Goal: Transaction & Acquisition: Purchase product/service

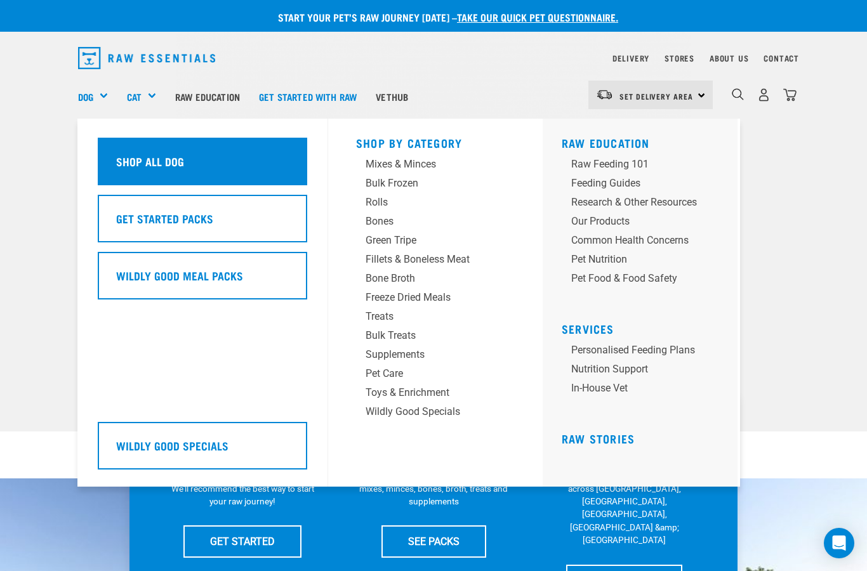
click at [143, 152] on div "Shop All Dog" at bounding box center [202, 162] width 209 height 48
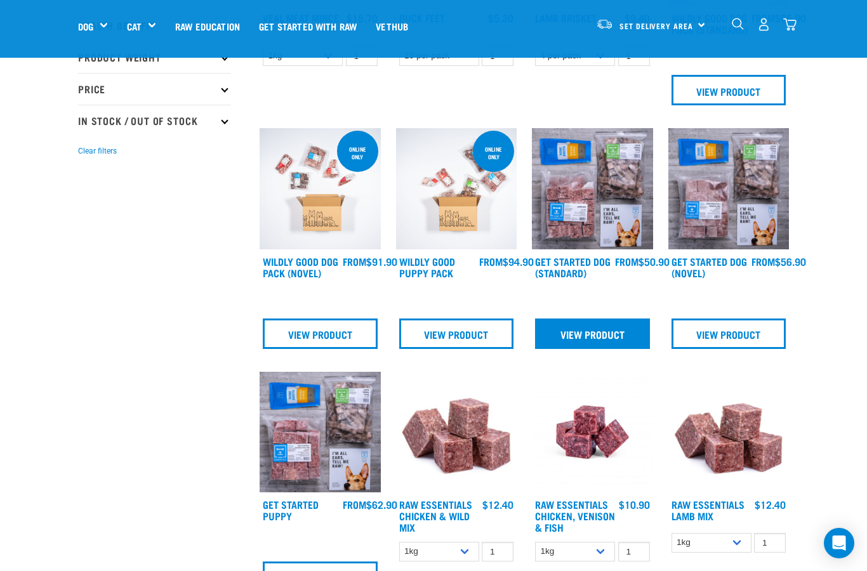
scroll to position [304, 0]
click at [452, 237] on img at bounding box center [456, 189] width 121 height 121
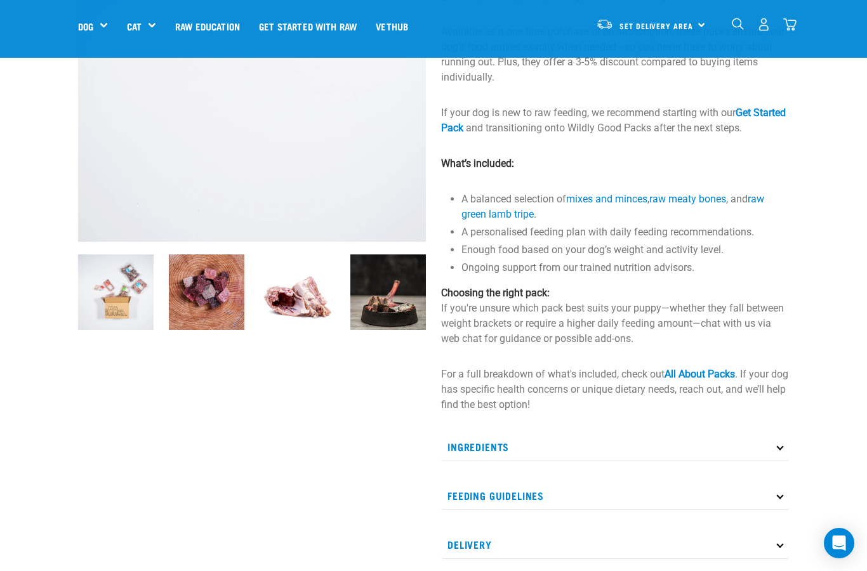
scroll to position [278, 0]
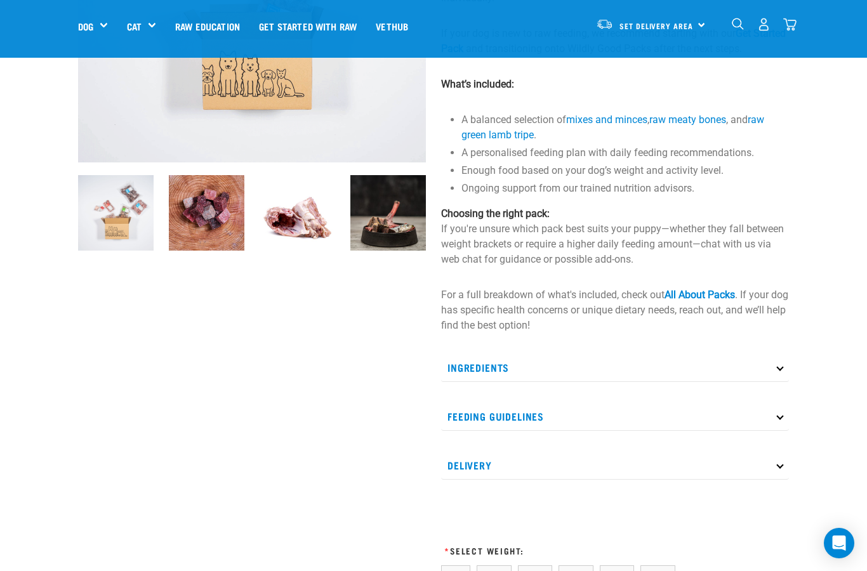
click at [520, 382] on p "Ingredients" at bounding box center [615, 367] width 348 height 29
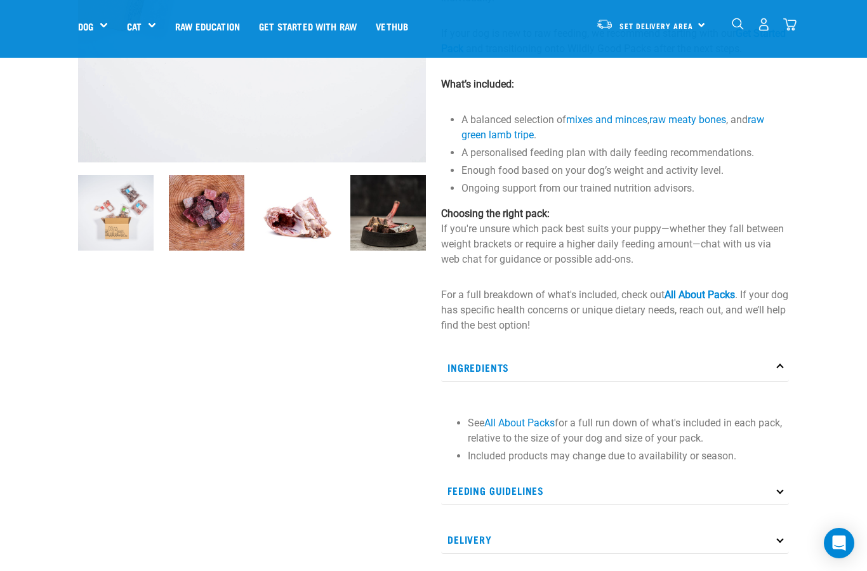
click at [520, 382] on p "Ingredients" at bounding box center [615, 367] width 348 height 29
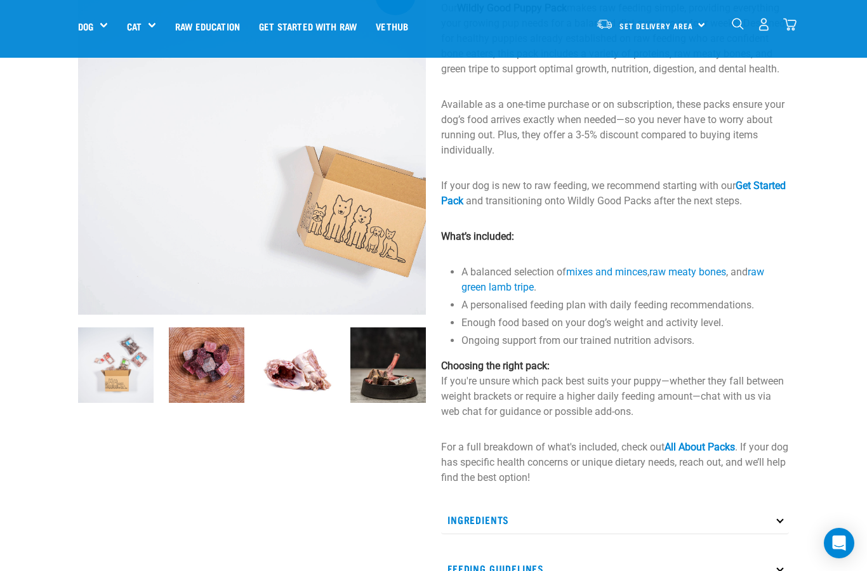
scroll to position [0, 0]
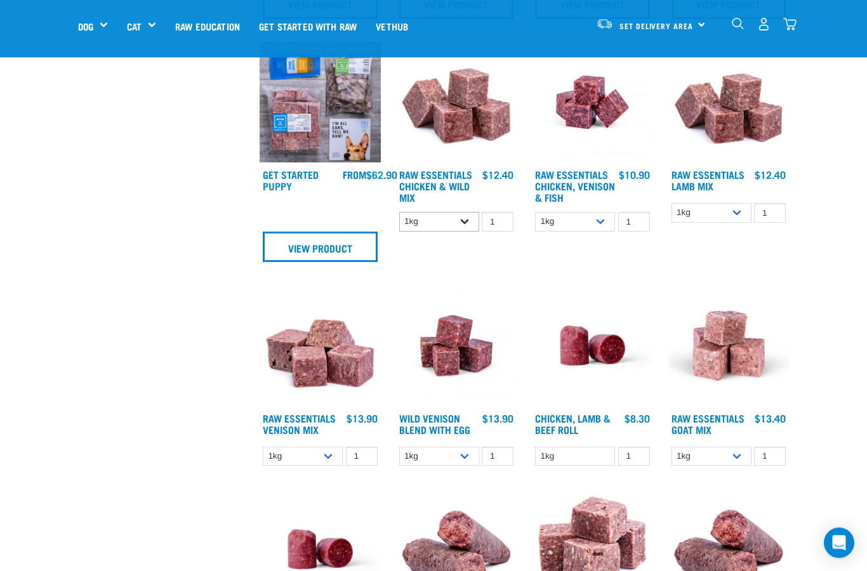
scroll to position [635, 0]
click at [499, 232] on input "1" at bounding box center [498, 222] width 32 height 20
click at [475, 113] on img at bounding box center [456, 103] width 121 height 121
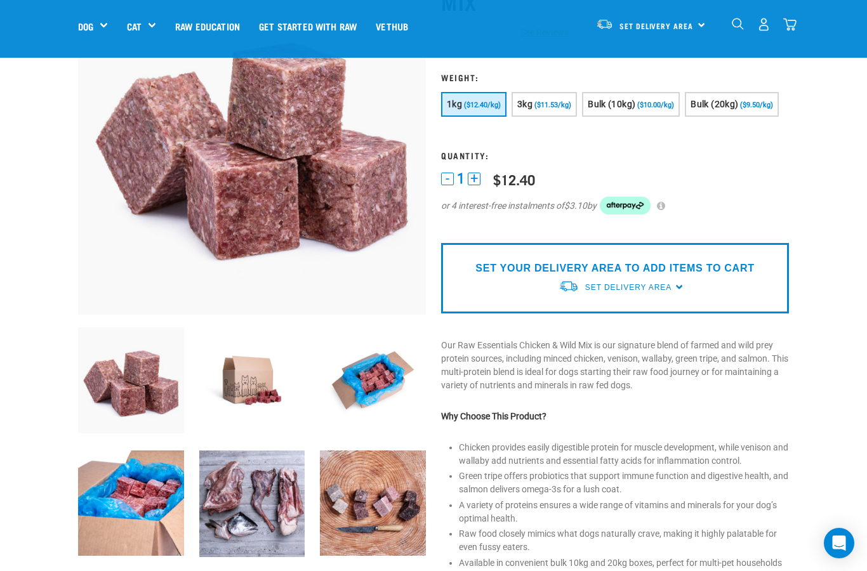
scroll to position [137, 0]
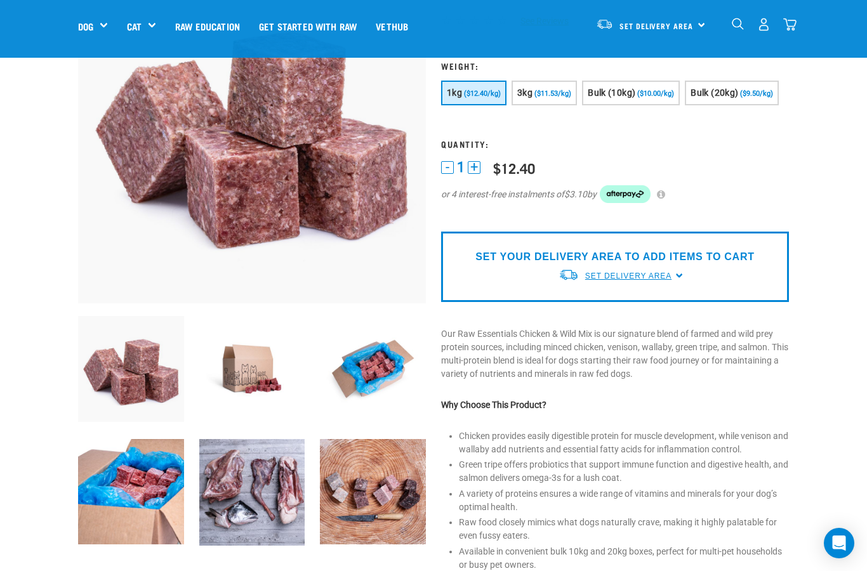
click at [626, 280] on span "Set Delivery Area" at bounding box center [628, 276] width 86 height 9
click at [594, 316] on link "[GEOGRAPHIC_DATA]" at bounding box center [621, 305] width 126 height 21
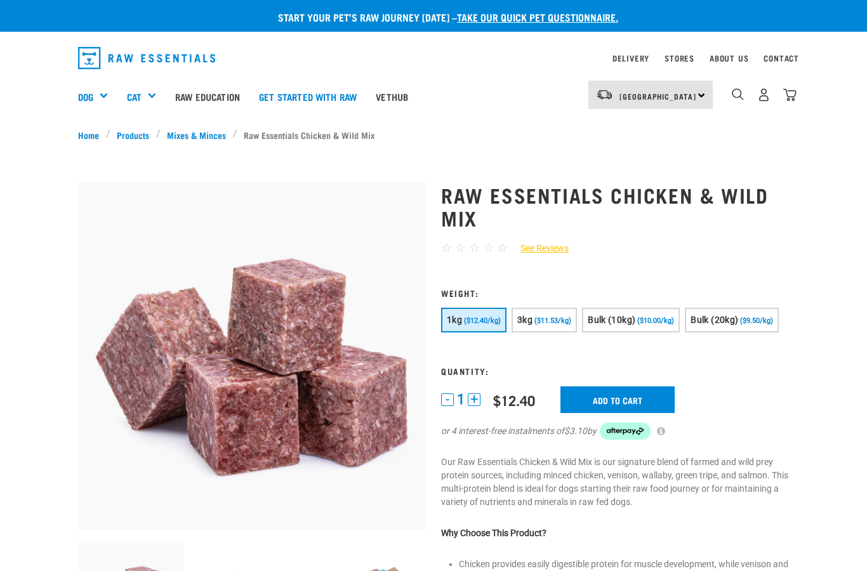
scroll to position [188, 0]
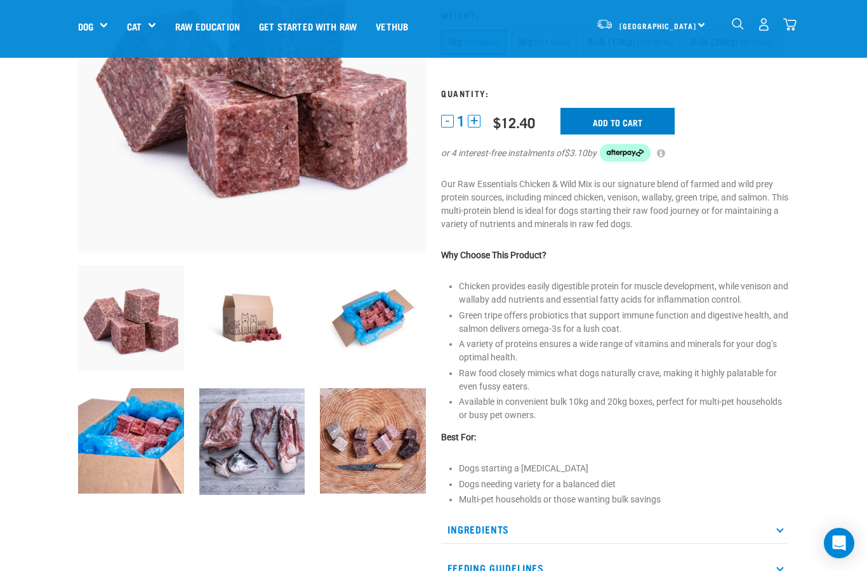
click at [610, 135] on input "Add to cart" at bounding box center [617, 121] width 114 height 27
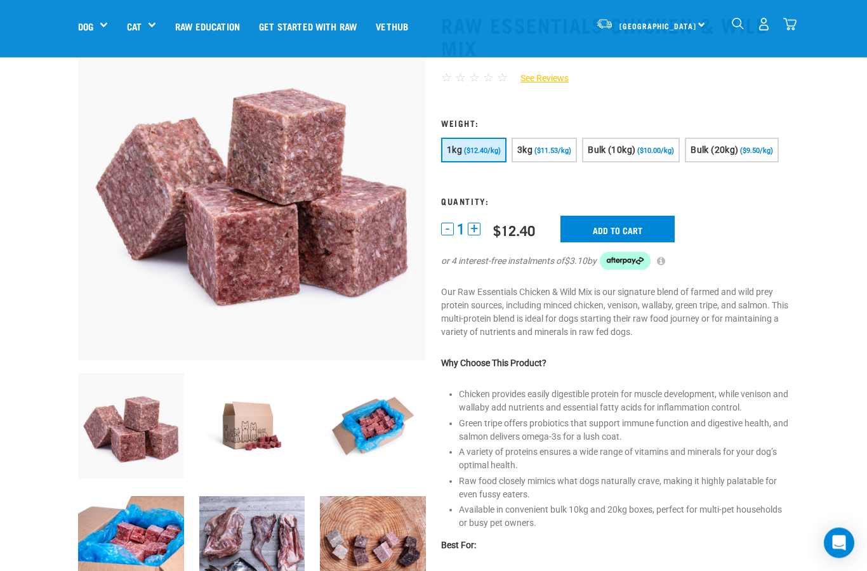
scroll to position [0, 0]
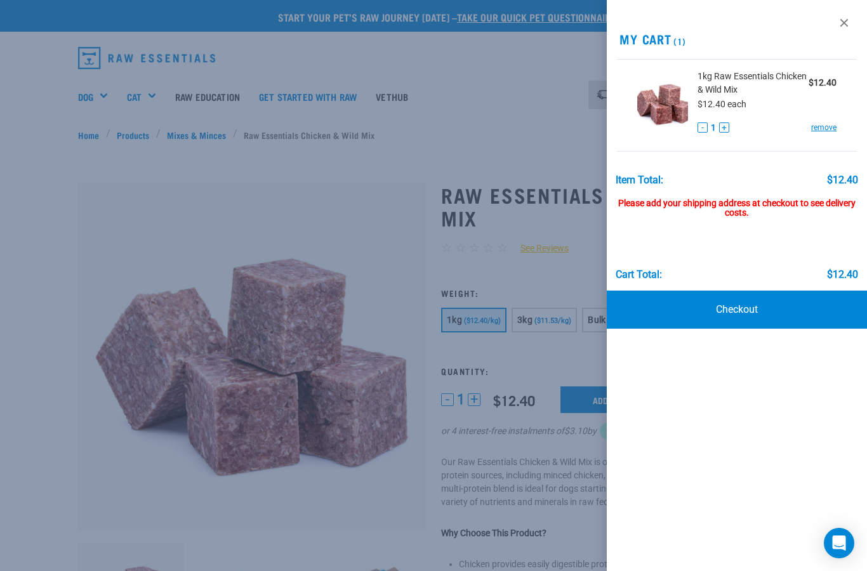
click at [544, 209] on div at bounding box center [433, 285] width 867 height 571
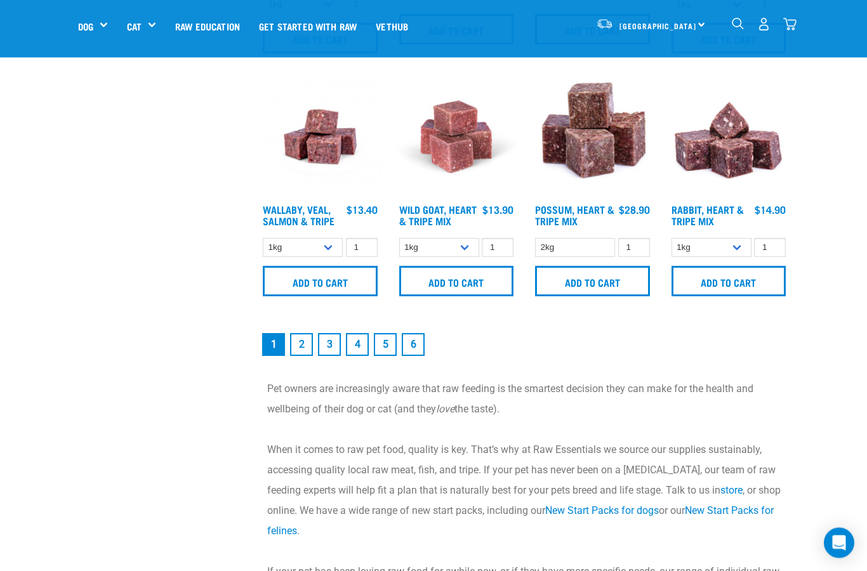
scroll to position [1744, 0]
click at [301, 356] on link "2" at bounding box center [301, 344] width 23 height 23
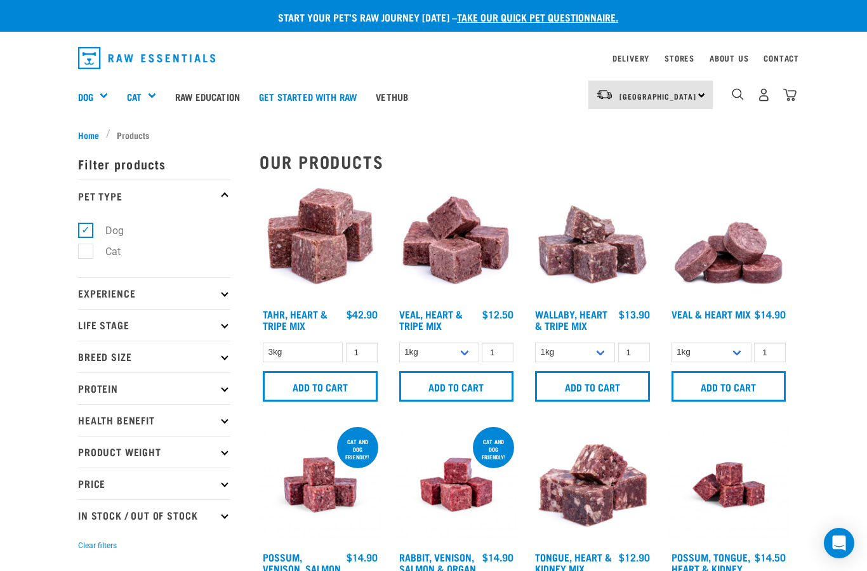
click at [218, 192] on p "Pet Type" at bounding box center [154, 196] width 152 height 32
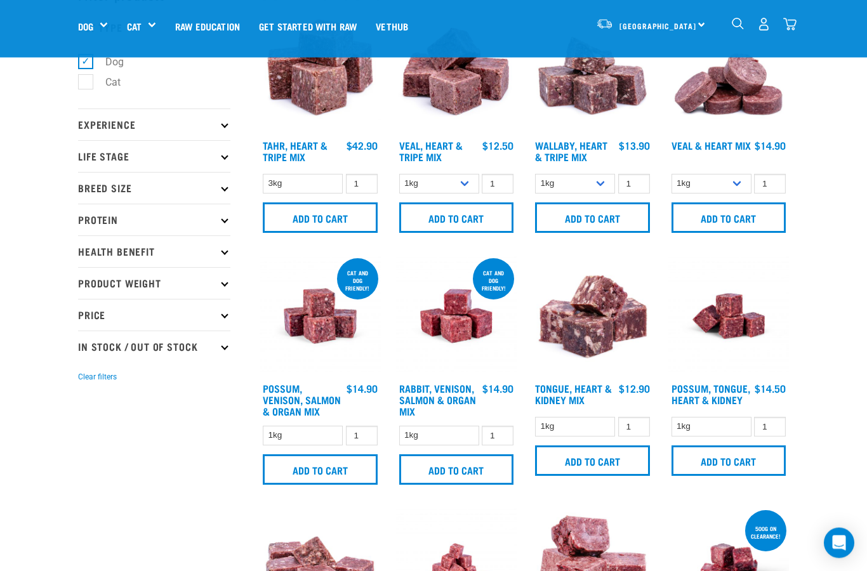
scroll to position [126, 0]
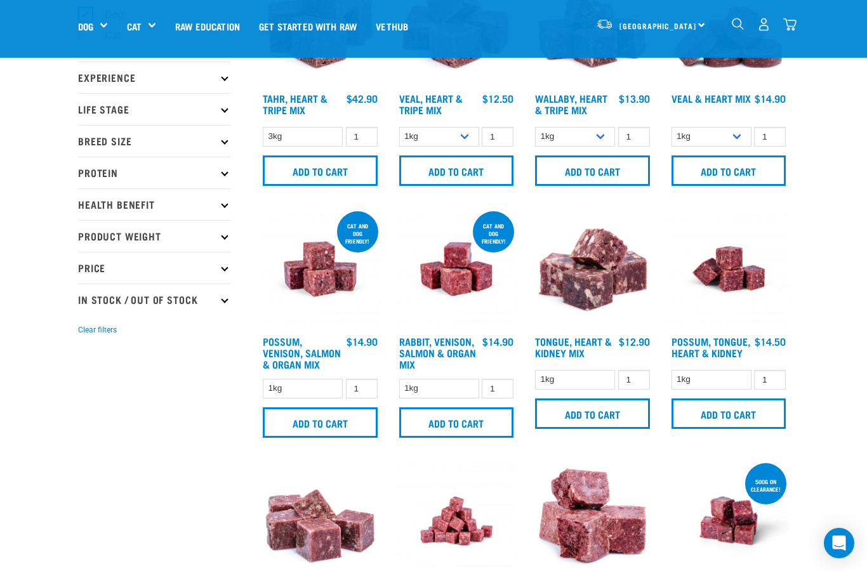
click at [209, 176] on p "Protein" at bounding box center [154, 173] width 152 height 32
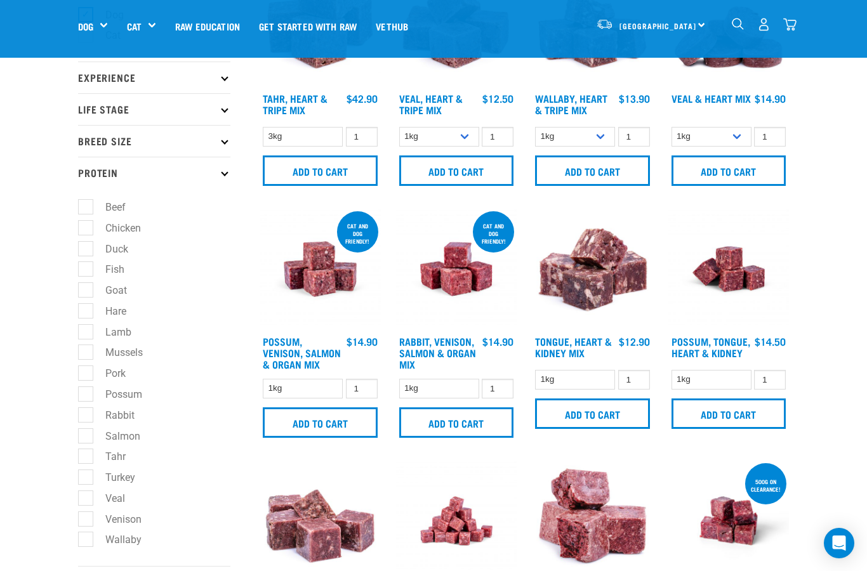
click at [112, 249] on label "Duck" at bounding box center [109, 249] width 48 height 16
click at [86, 249] on input "Duck" at bounding box center [82, 246] width 8 height 8
checkbox input "true"
click at [112, 261] on label "Fish" at bounding box center [107, 269] width 44 height 16
click at [86, 263] on input "Fish" at bounding box center [82, 267] width 8 height 8
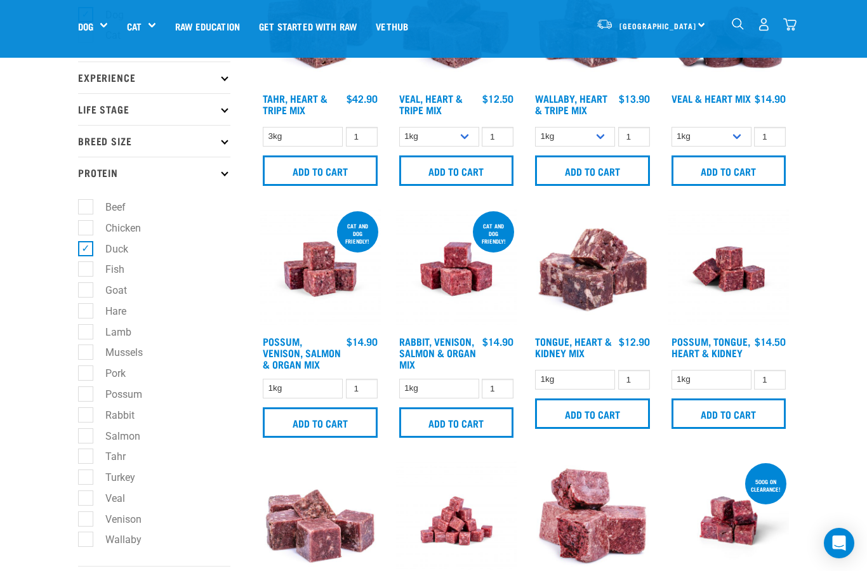
checkbox input "true"
click at [114, 470] on label "Turkey" at bounding box center [112, 478] width 55 height 16
click at [86, 471] on input "Turkey" at bounding box center [82, 475] width 8 height 8
checkbox input "true"
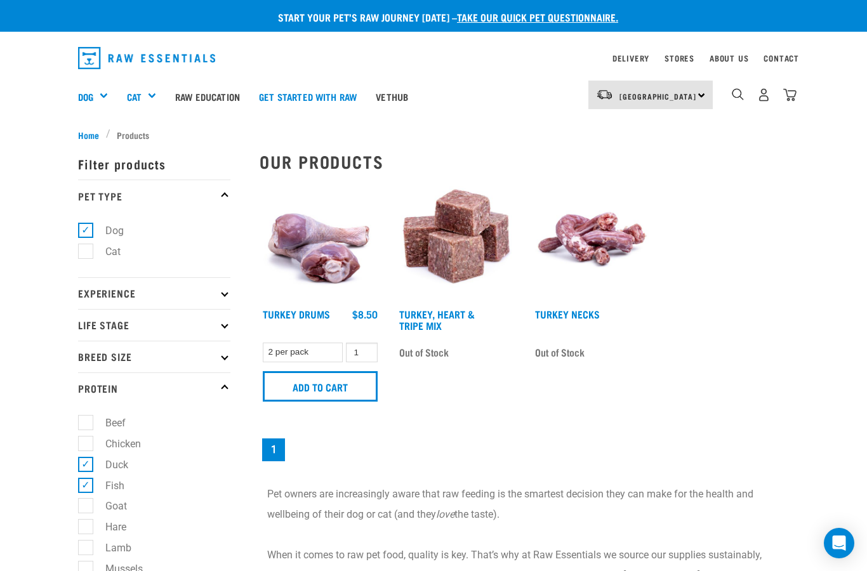
click at [666, 436] on nav "1" at bounding box center [524, 450] width 529 height 28
click at [732, 91] on img "dropdown navigation" at bounding box center [738, 94] width 12 height 12
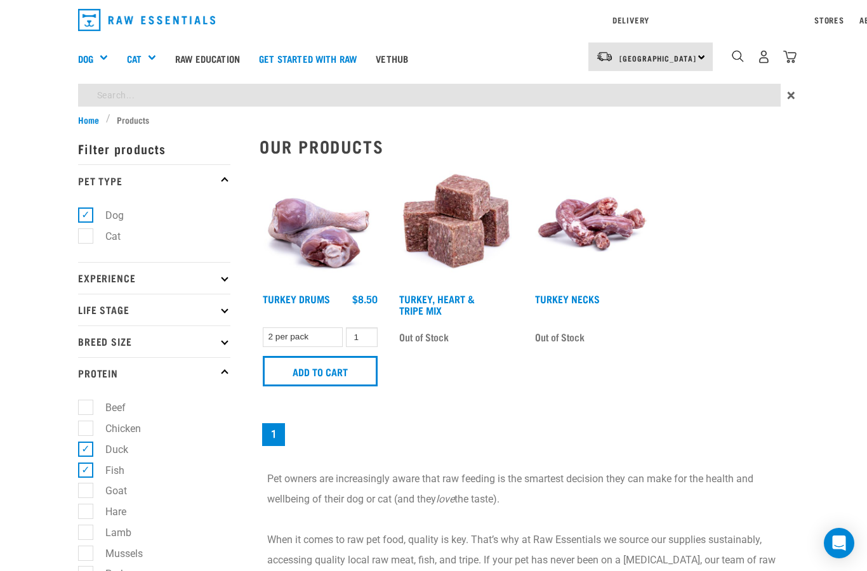
click at [593, 131] on div "Start your pet’s raw journey [DATE] – take our quick pet questionnaire. Deliver…" at bounding box center [433, 464] width 867 height 928
type input "Beef stock"
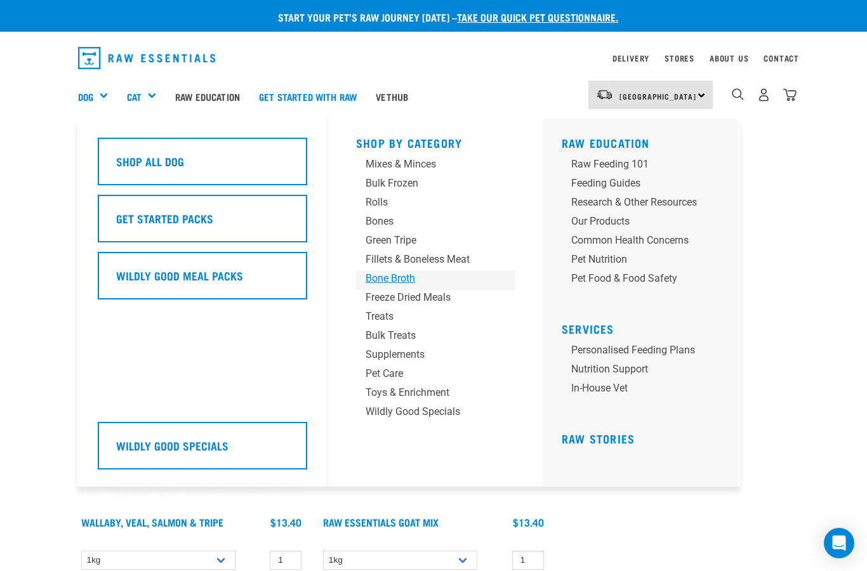
click at [403, 279] on div "Bone Broth" at bounding box center [424, 278] width 119 height 15
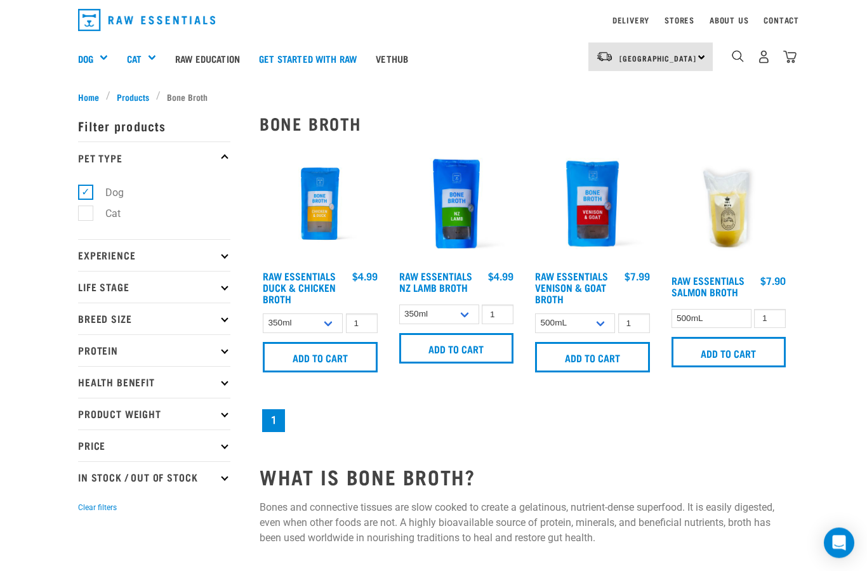
scroll to position [39, 0]
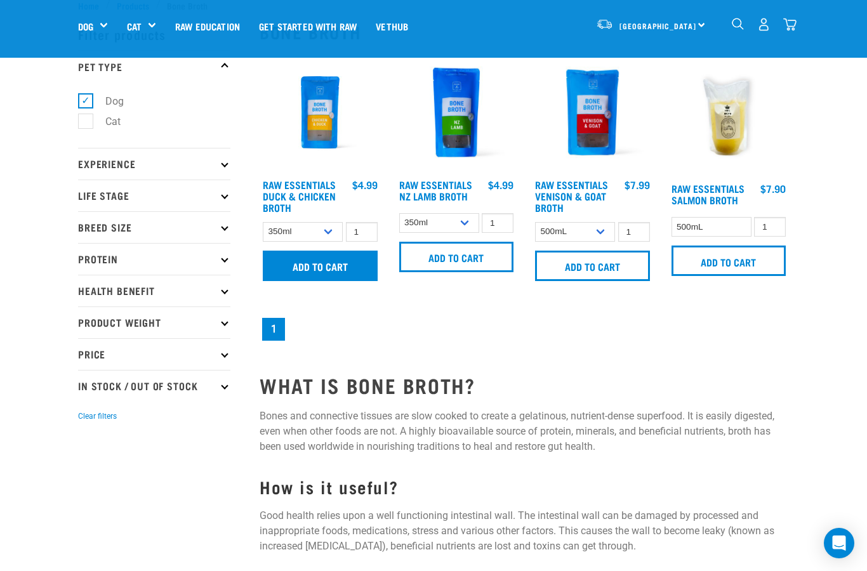
click at [354, 266] on input "Add to cart" at bounding box center [320, 266] width 115 height 30
click at [455, 259] on input "Add to cart" at bounding box center [456, 257] width 115 height 30
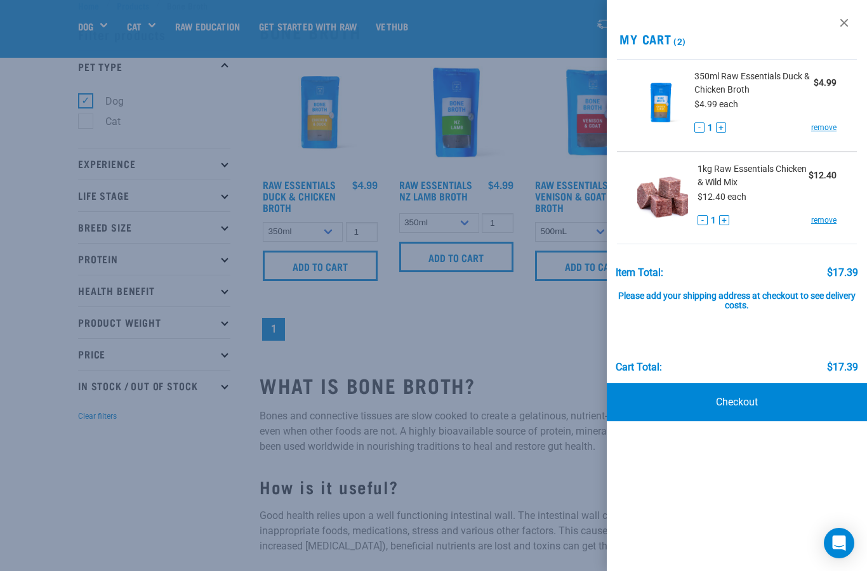
click at [488, 354] on div at bounding box center [433, 285] width 867 height 571
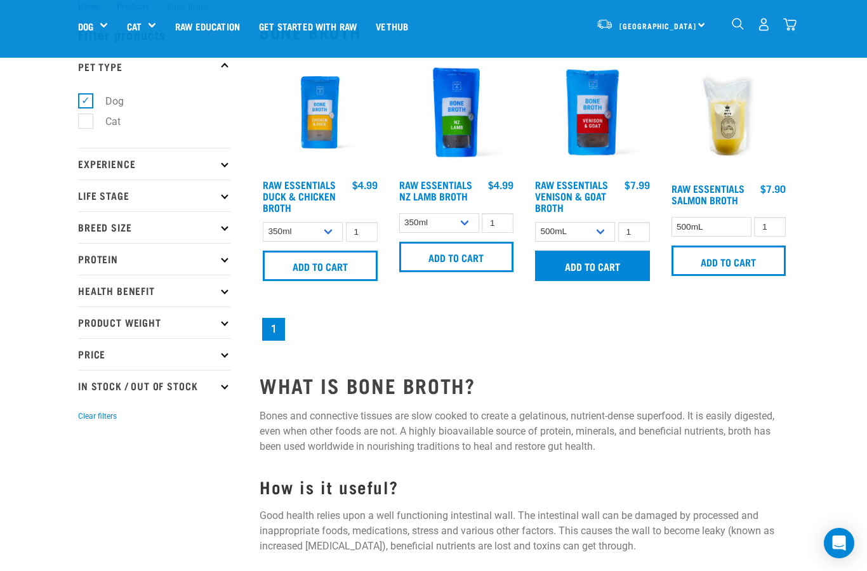
click at [595, 275] on input "Add to cart" at bounding box center [592, 266] width 115 height 30
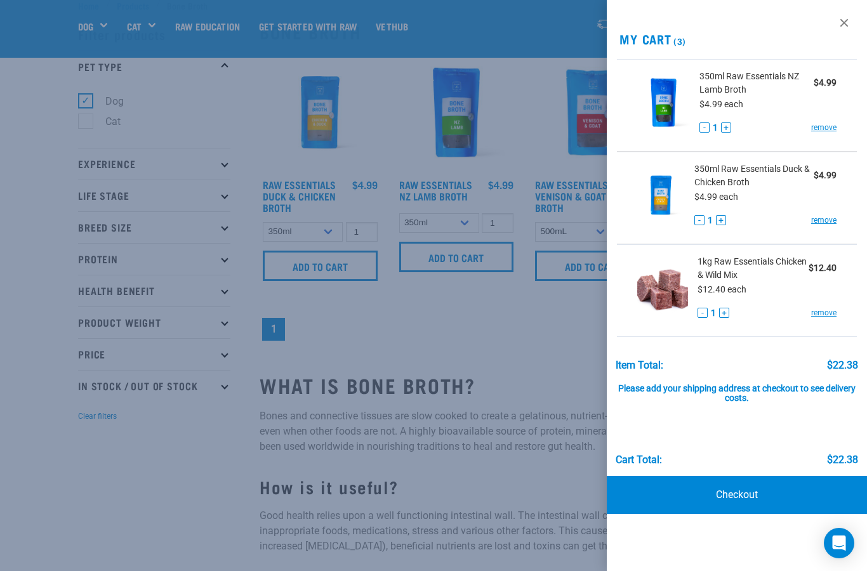
click at [565, 375] on div at bounding box center [433, 285] width 867 height 571
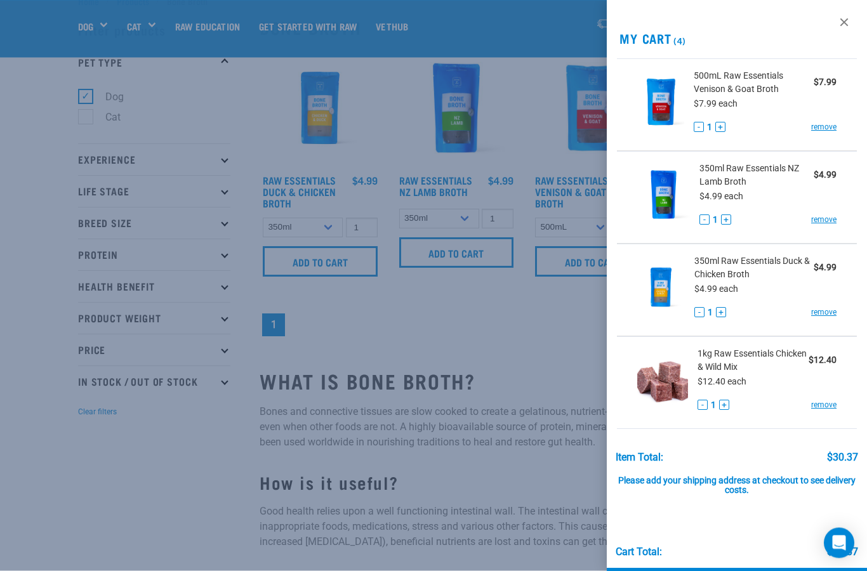
scroll to position [0, 0]
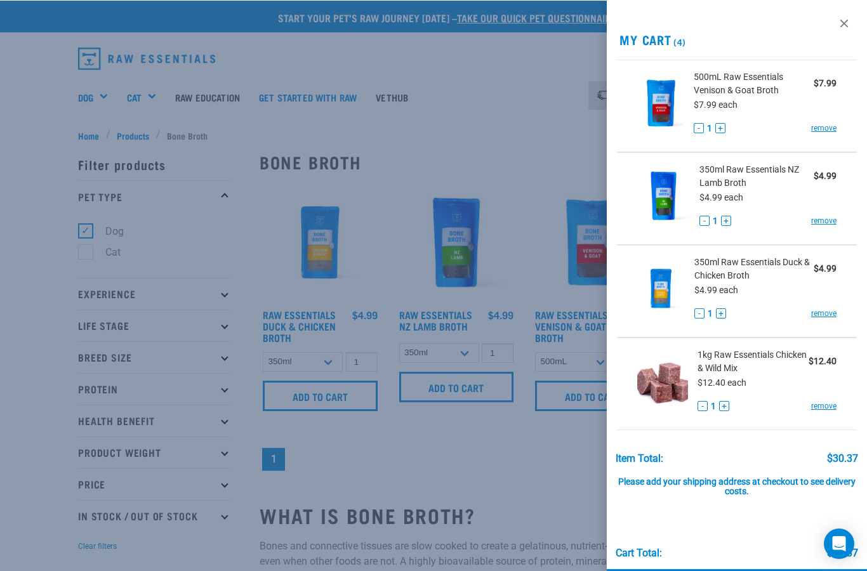
click at [508, 311] on div at bounding box center [433, 285] width 867 height 571
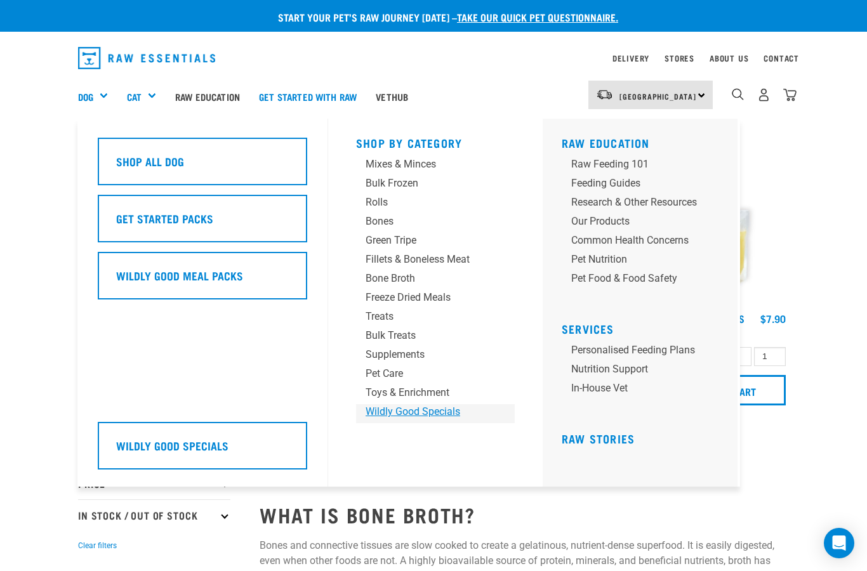
click at [403, 417] on div "Wildly Good Specials" at bounding box center [424, 411] width 119 height 15
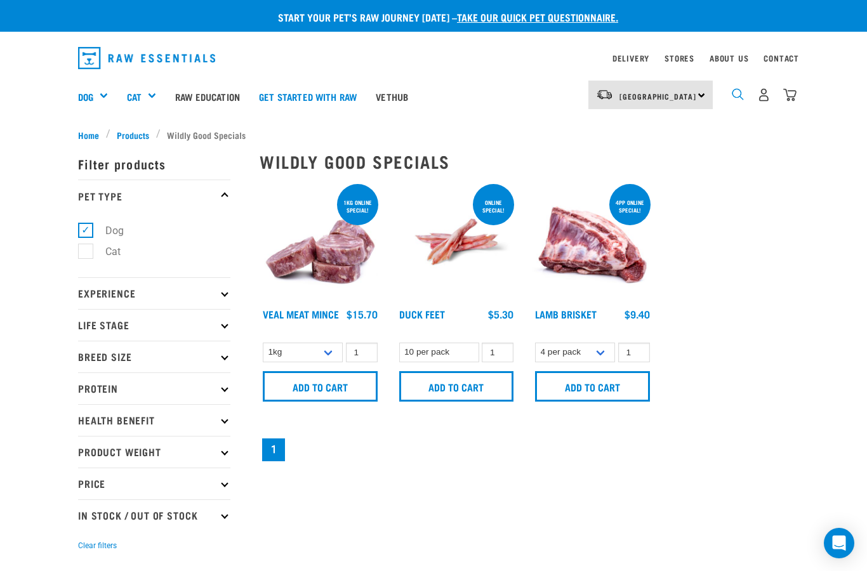
click at [736, 100] on img "dropdown navigation" at bounding box center [738, 94] width 12 height 12
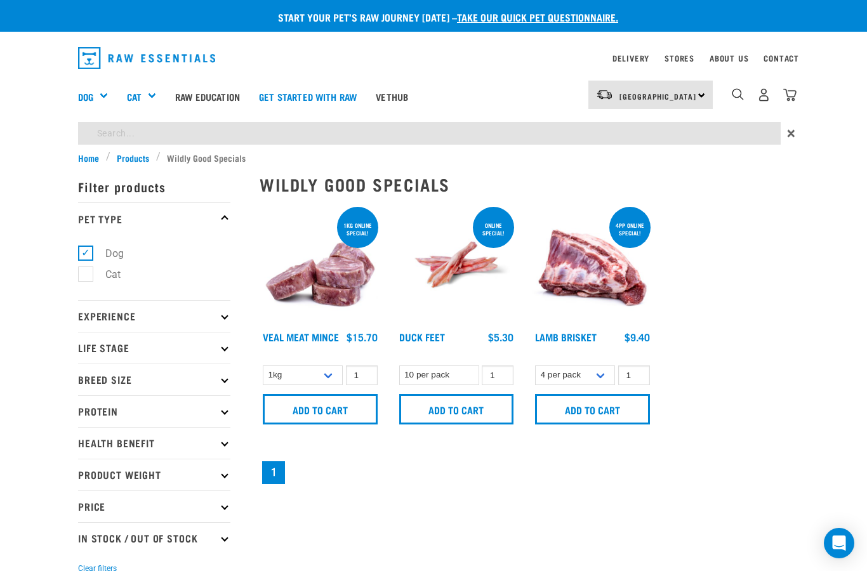
click at [605, 145] on div "×" at bounding box center [433, 136] width 867 height 29
click at [592, 133] on div "Start your pet’s raw journey [DATE] – take our quick pet questionnaire. Deliver…" at bounding box center [433, 294] width 867 height 588
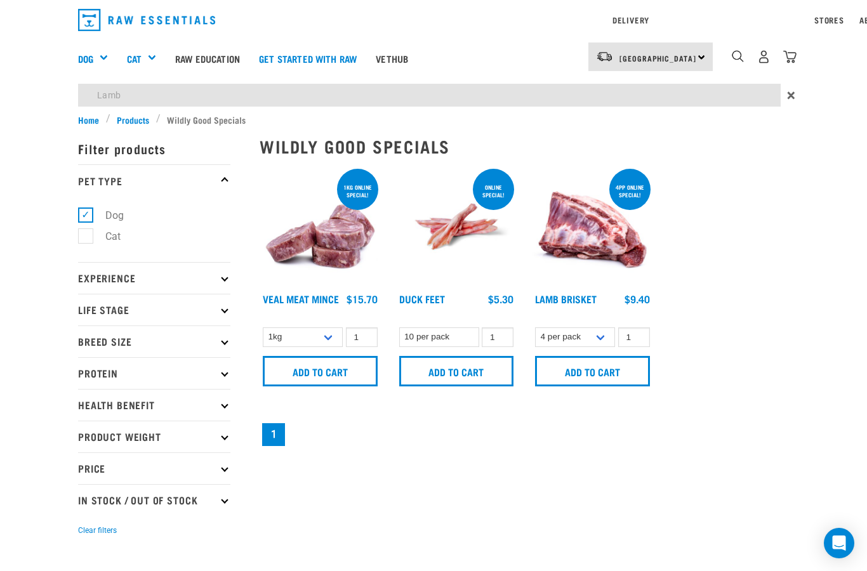
type input "Lamb"
